Goal: Answer question/provide support: Answer question/provide support

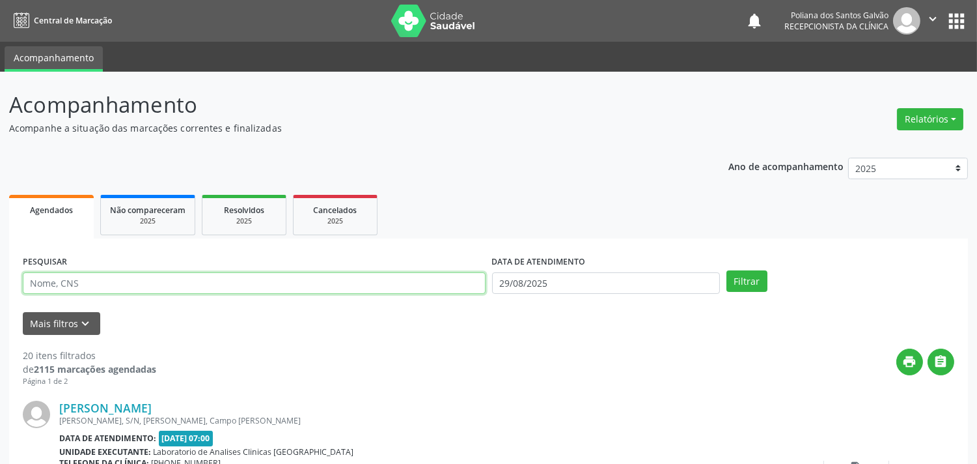
click at [102, 275] on input "text" at bounding box center [254, 283] width 463 height 22
type input "[PERSON_NAME]"
click at [727, 270] on button "Filtrar" at bounding box center [747, 281] width 41 height 22
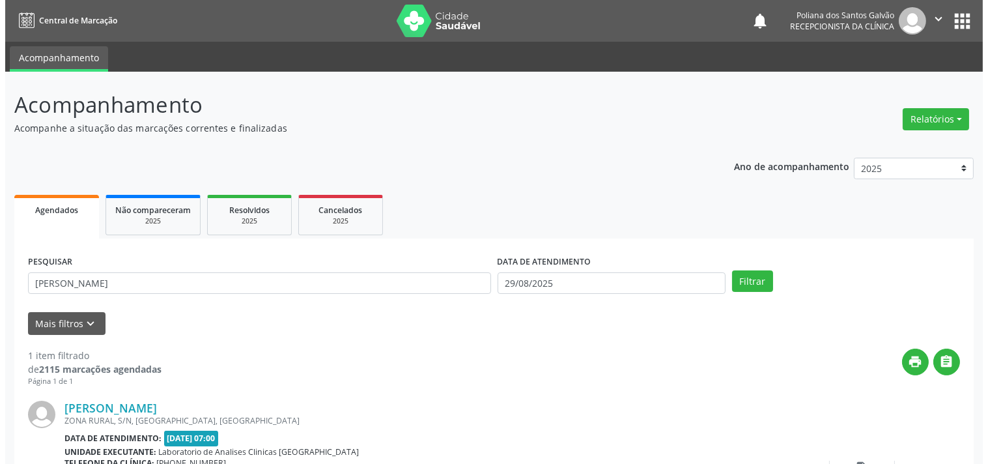
scroll to position [120, 0]
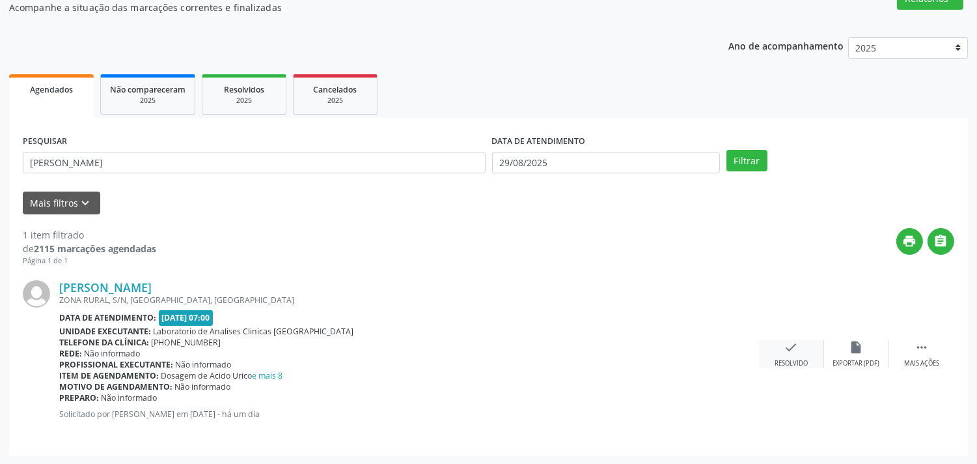
click at [790, 350] on icon "check" at bounding box center [792, 347] width 14 height 14
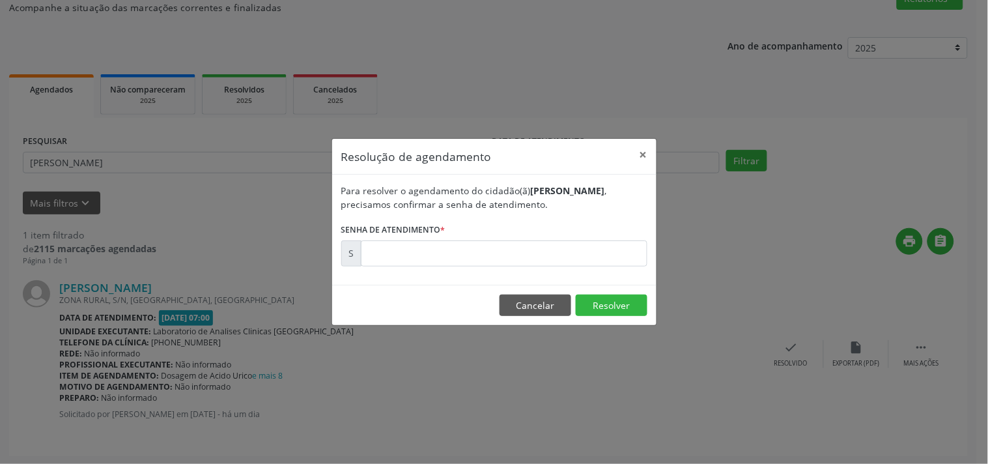
click at [590, 267] on div "Para resolver o agendamento do cidadão(ã) [PERSON_NAME] , precisamos confirmar …" at bounding box center [494, 229] width 324 height 110
drag, startPoint x: 590, startPoint y: 259, endPoint x: 609, endPoint y: 212, distance: 51.1
click at [609, 212] on form "Para resolver o agendamento do cidadão(ã) [PERSON_NAME] , precisamos confirmar …" at bounding box center [494, 225] width 306 height 83
type input "00174061"
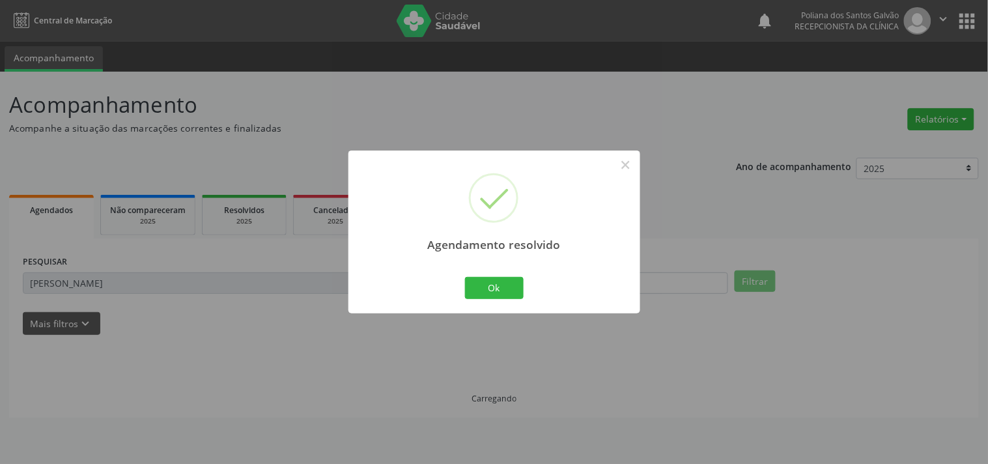
scroll to position [0, 0]
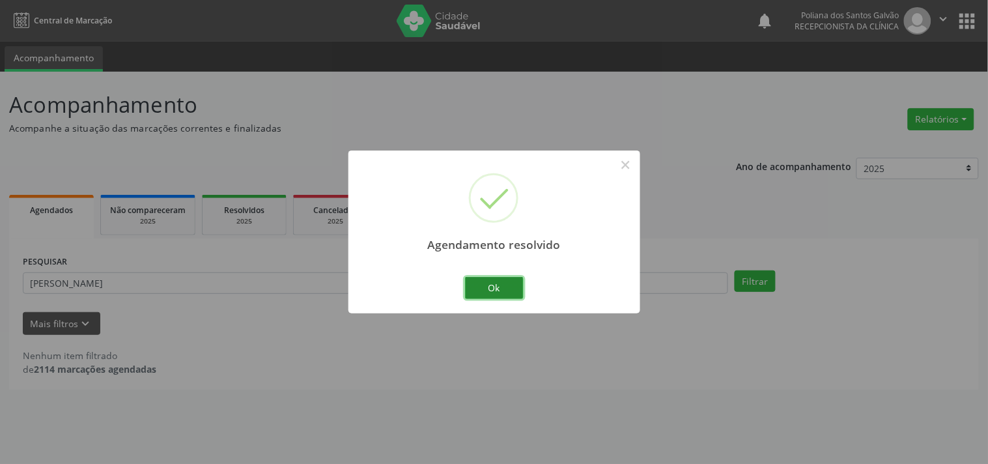
click at [503, 287] on button "Ok" at bounding box center [494, 288] width 59 height 22
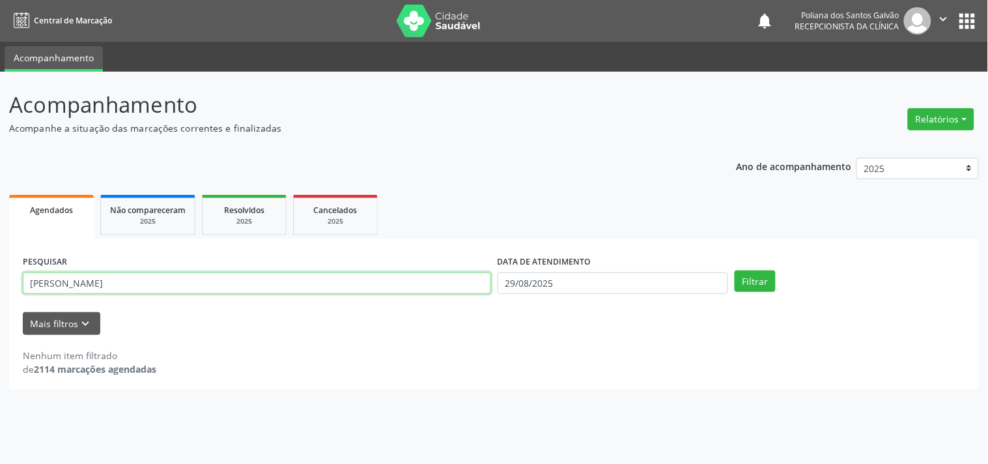
drag, startPoint x: 417, startPoint y: 288, endPoint x: 0, endPoint y: -18, distance: 517.5
click at [0, 0] on html "Central de Marcação notifications Poliana dos Santos Galvão Recepcionista da cl…" at bounding box center [494, 232] width 988 height 464
